Goal: Task Accomplishment & Management: Use online tool/utility

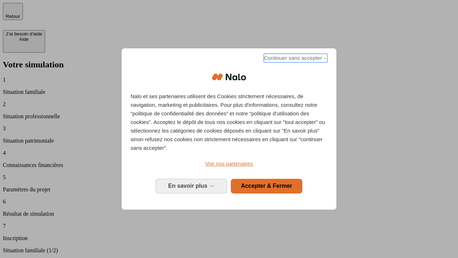
click at [295, 59] on span "Continuer sans accepter →" at bounding box center [296, 58] width 64 height 9
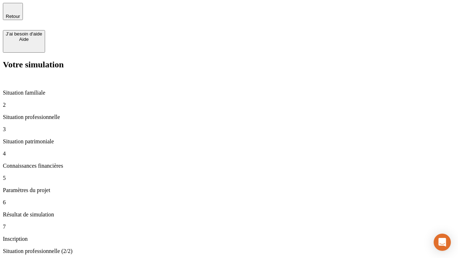
type input "30 000"
type input "0"
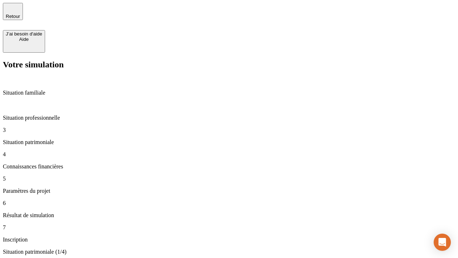
type input "1 000"
